Goal: Find contact information

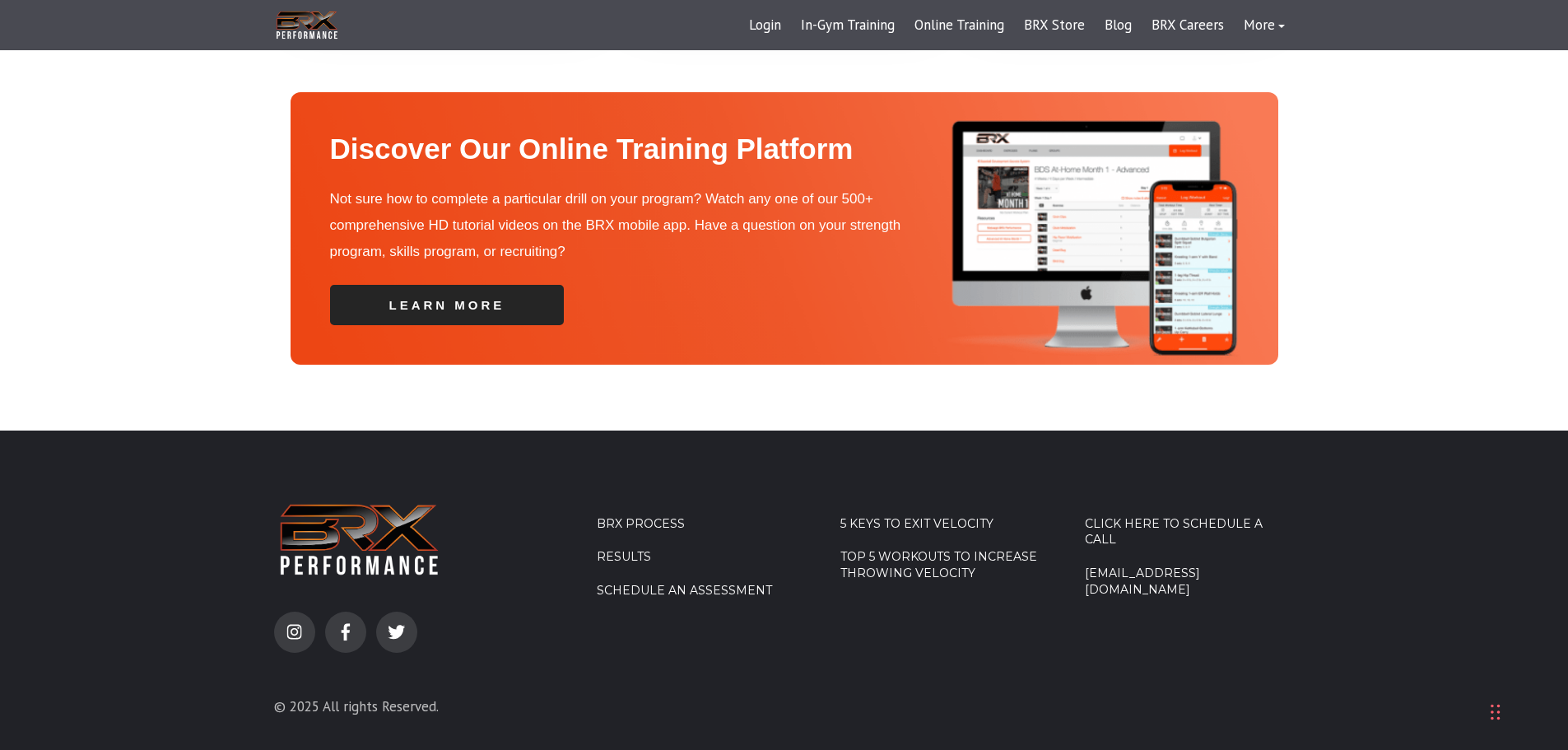
scroll to position [5821, 0]
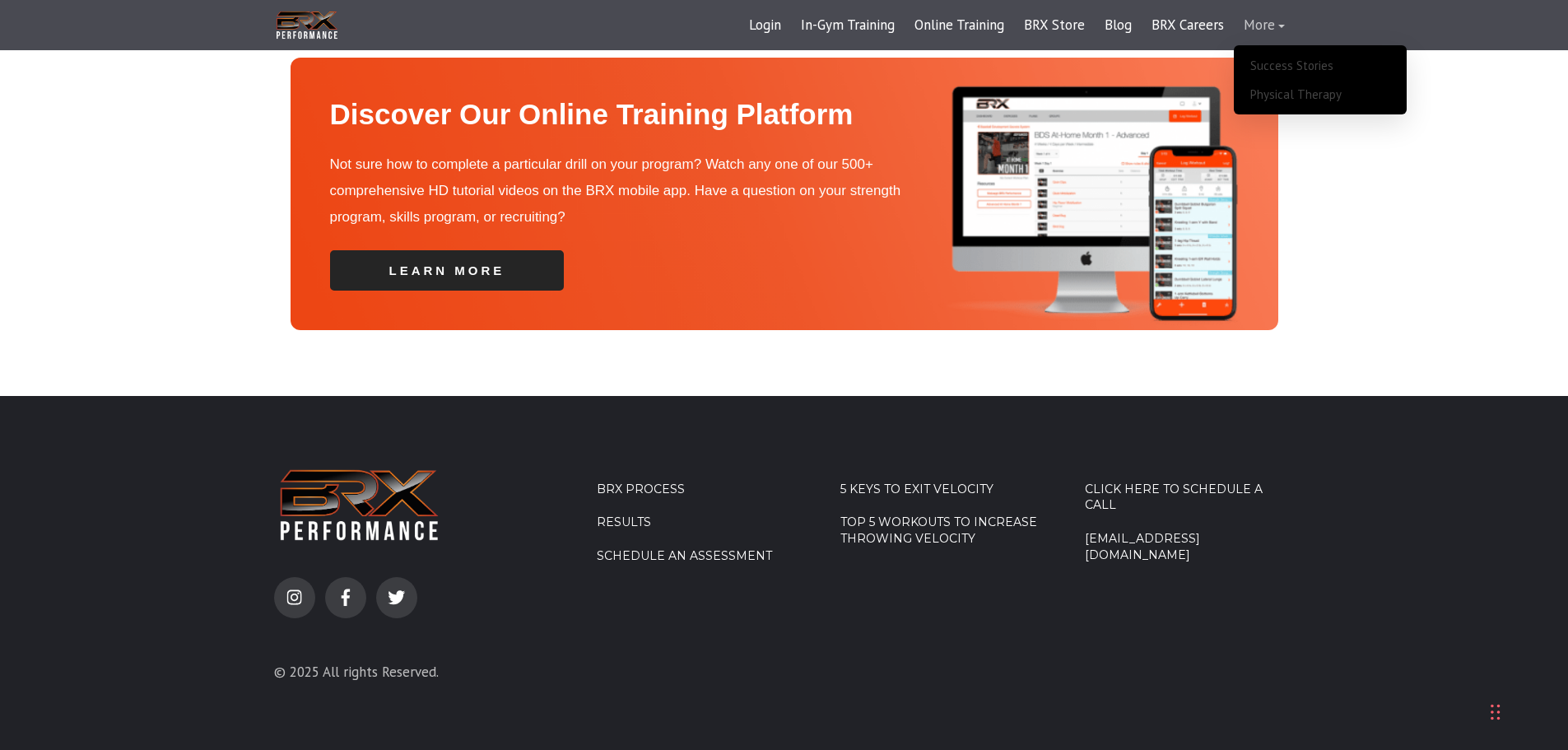
click at [1267, 17] on link "More" at bounding box center [1264, 25] width 61 height 39
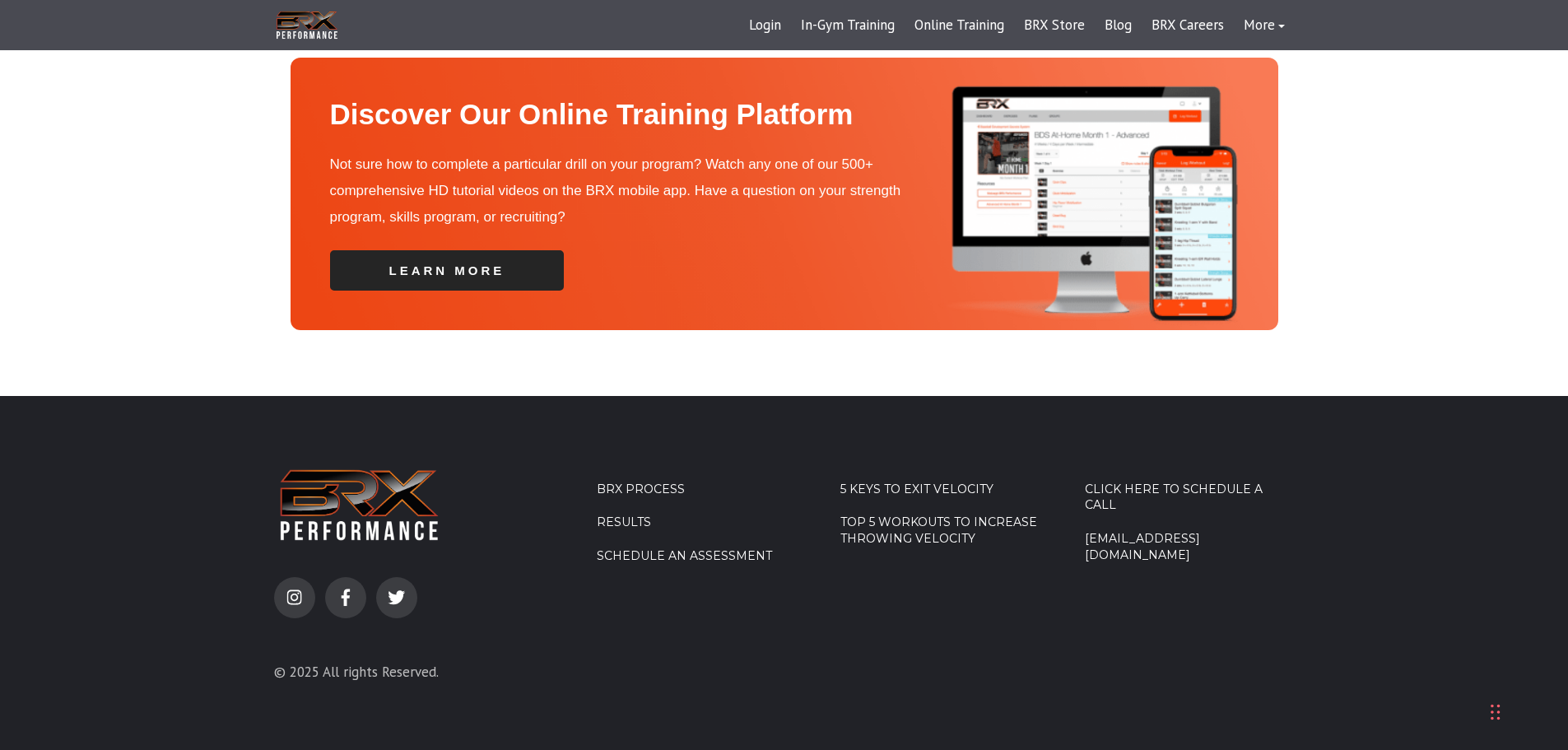
click at [1181, 531] on link "[EMAIL_ADDRESS][DOMAIN_NAME]" at bounding box center [1190, 547] width 210 height 32
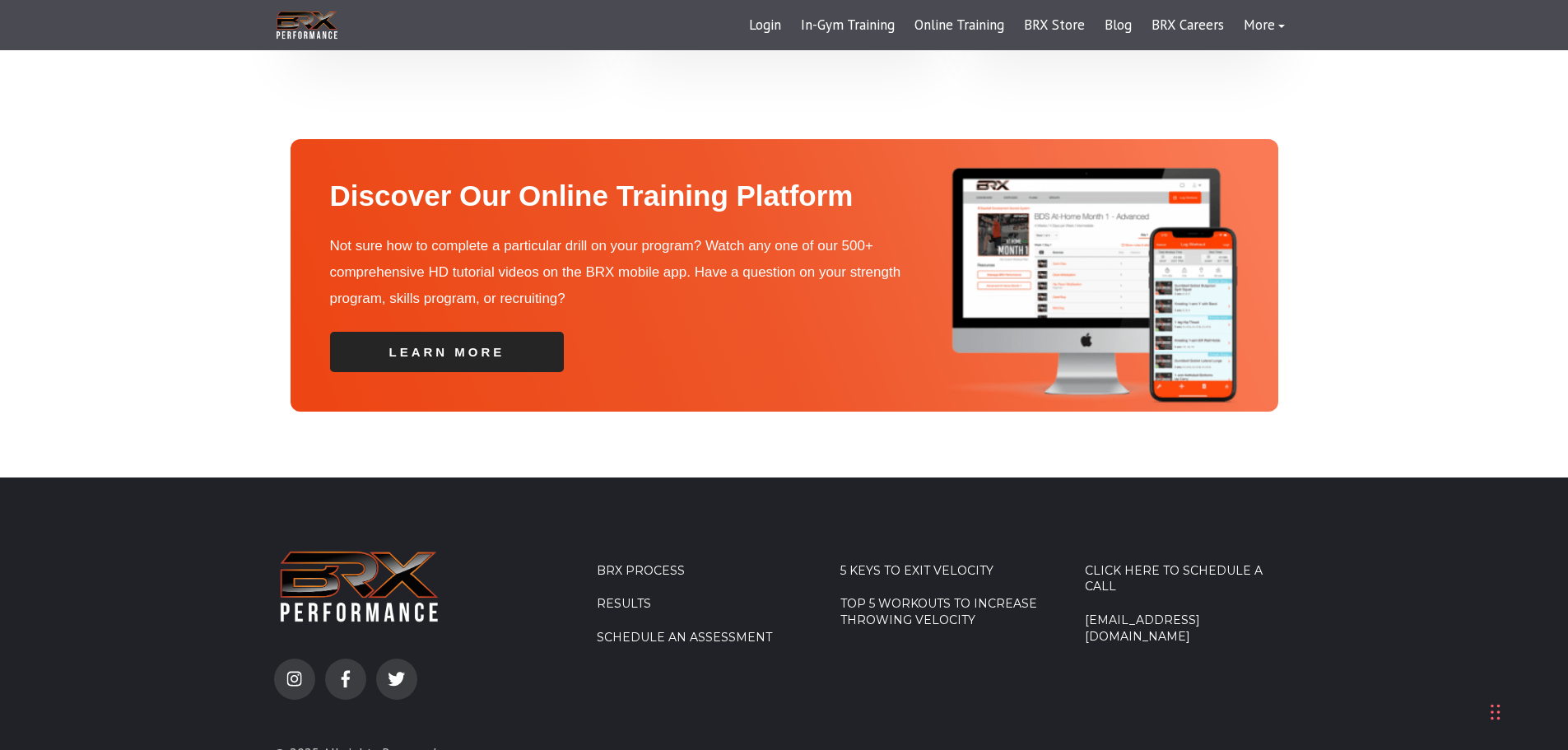
scroll to position [5738, 0]
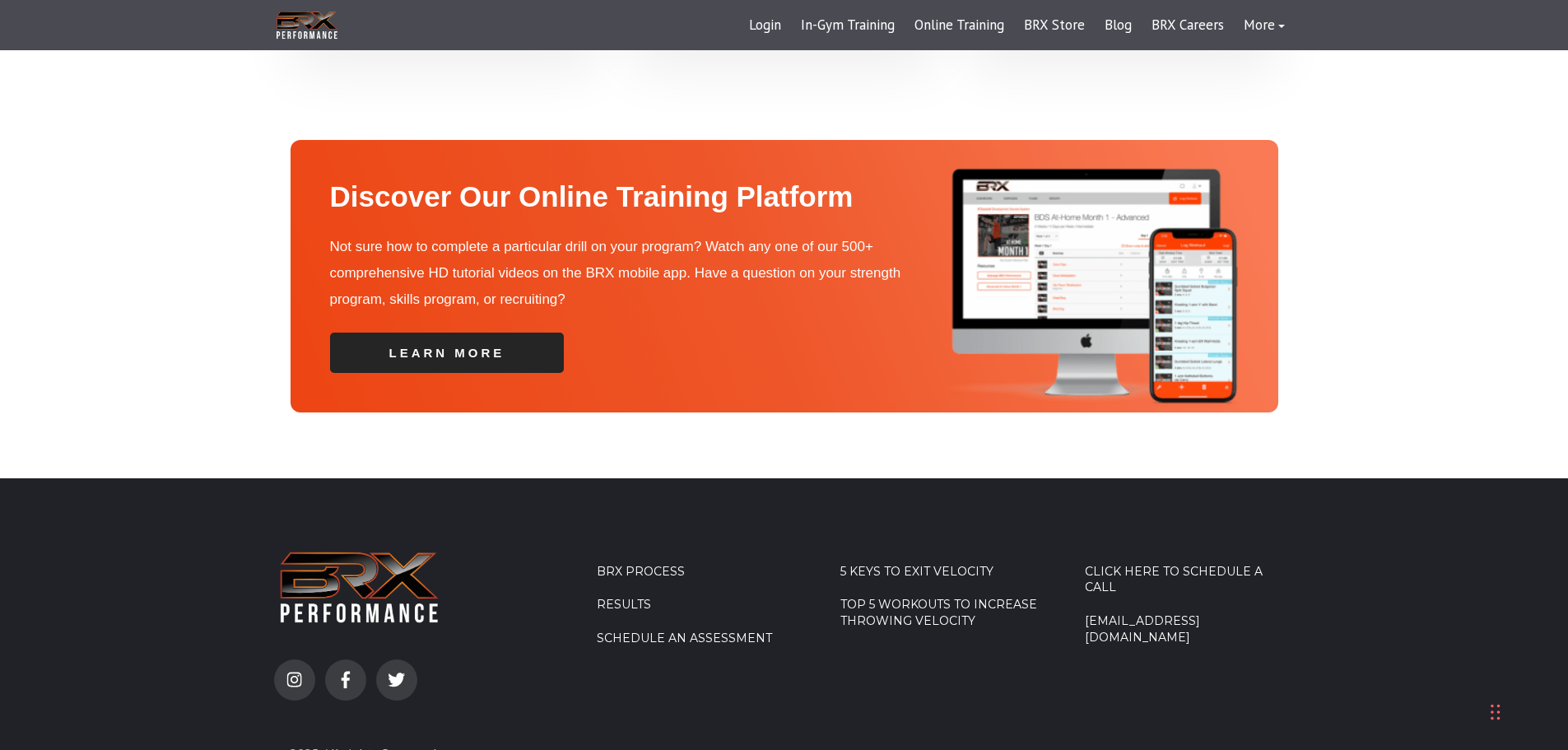
click at [1187, 564] on link "Click Here To Schedule A Call" at bounding box center [1190, 580] width 210 height 32
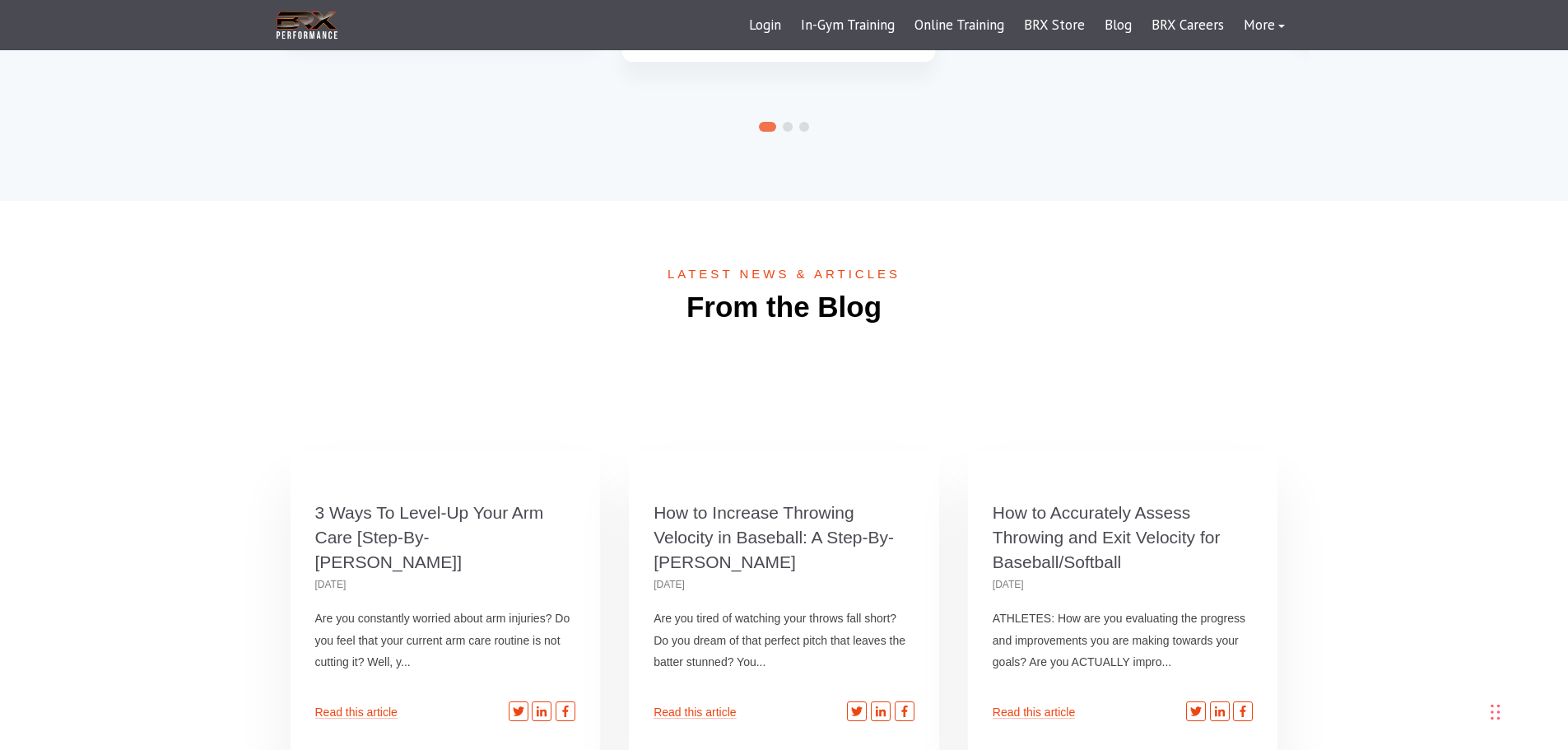
scroll to position [3891, 0]
